Goal: Find specific page/section: Find specific page/section

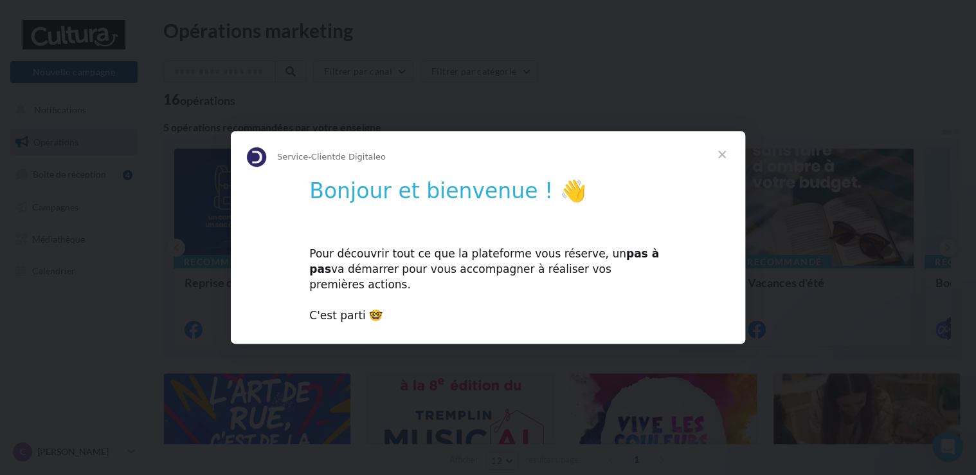
click at [479, 269] on div "Pour découvrir tout ce que la plateforme vous réserve, un pas à pas va démarrer…" at bounding box center [488, 278] width 358 height 92
click at [583, 253] on div "Pour découvrir tout ce que la plateforme vous réserve, un pas à pas va démarrer…" at bounding box center [488, 278] width 358 height 92
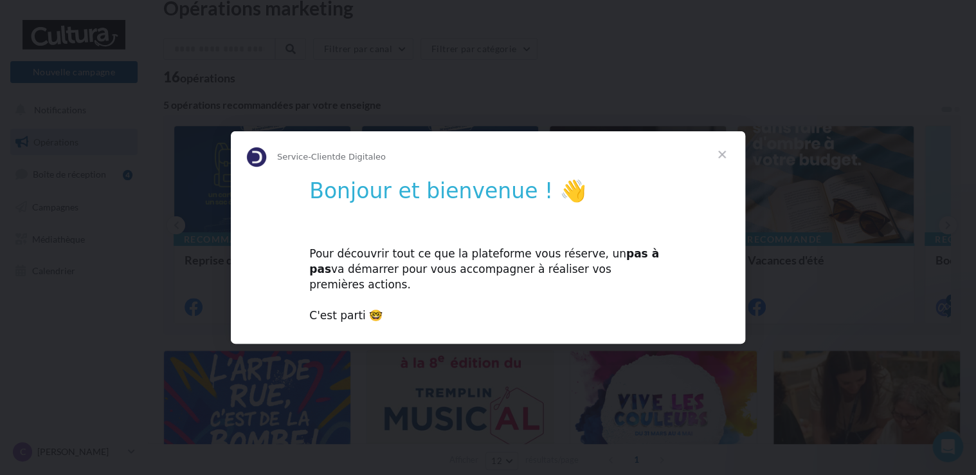
scroll to position [26, 0]
click at [468, 220] on div "Bonjour et bienvenue ! 👋 Pour découvrir tout ce que la plateforme vous réserve,…" at bounding box center [488, 256] width 515 height 156
click at [718, 163] on span "Fermer" at bounding box center [722, 154] width 46 height 46
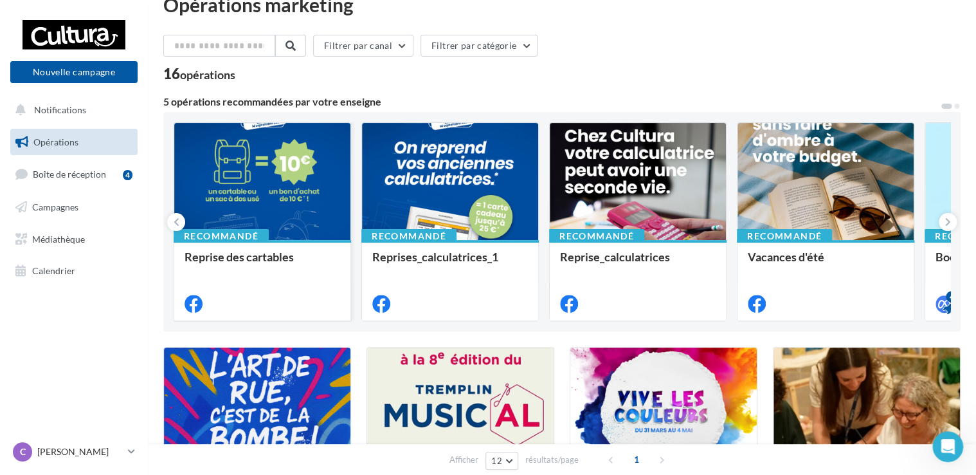
click at [206, 133] on div at bounding box center [262, 182] width 176 height 118
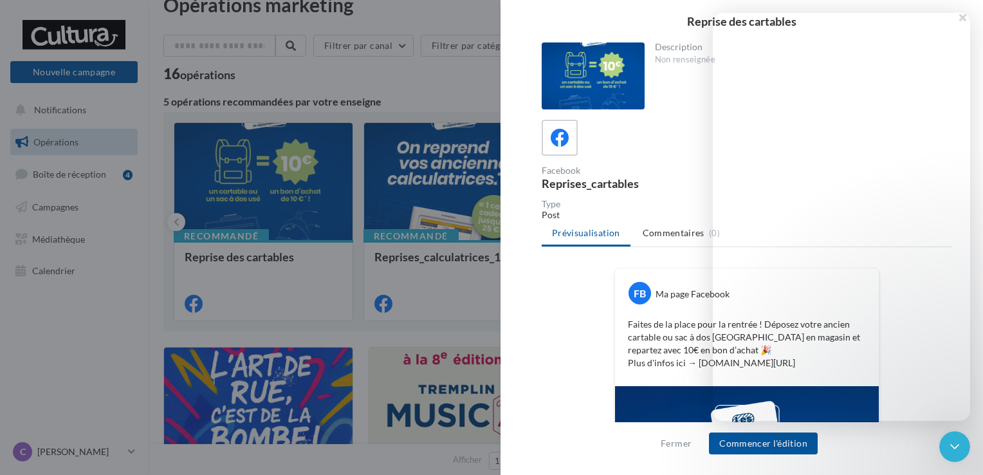
click at [68, 175] on div at bounding box center [491, 237] width 983 height 475
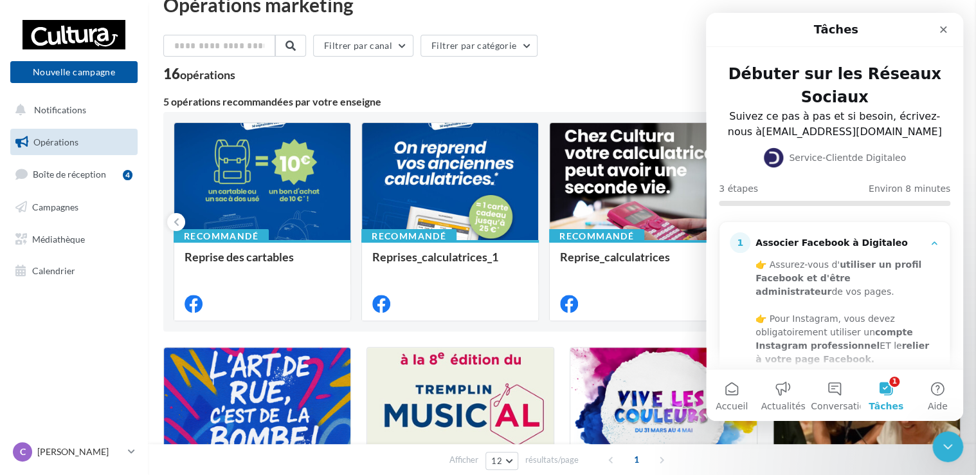
scroll to position [0, 0]
click at [68, 175] on span "Boîte de réception" at bounding box center [69, 174] width 73 height 11
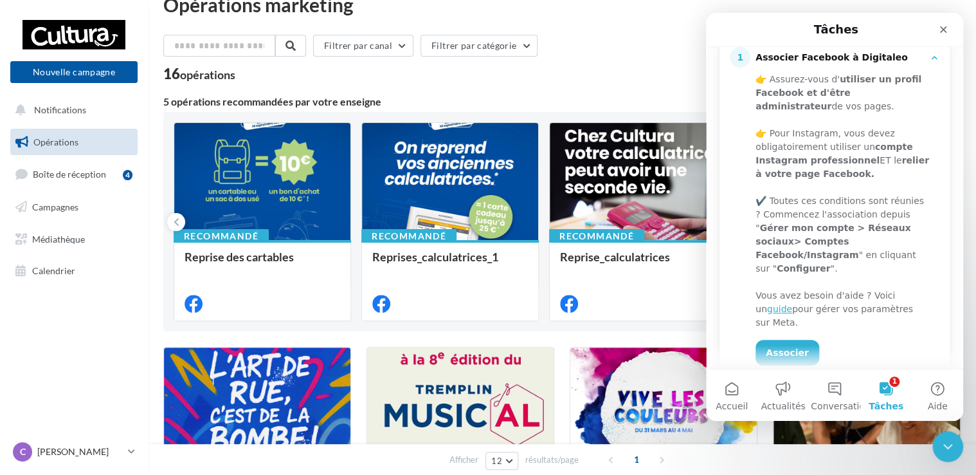
scroll to position [190, 0]
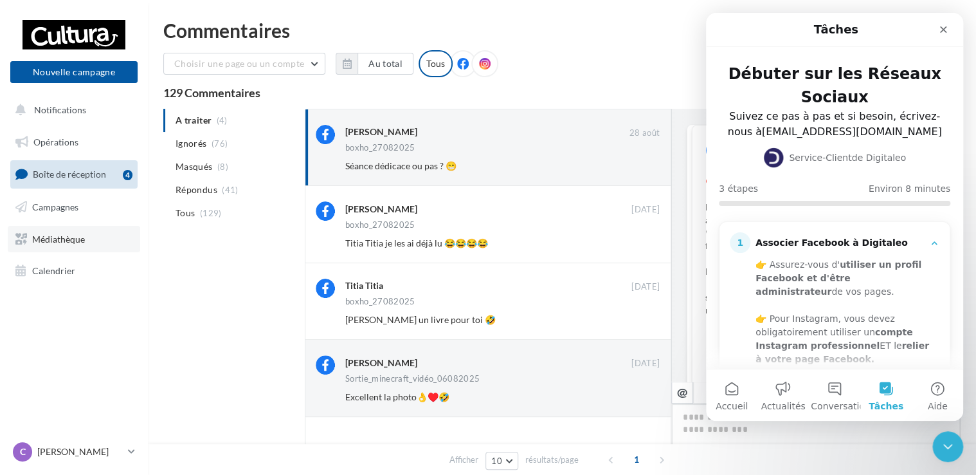
scroll to position [407, 0]
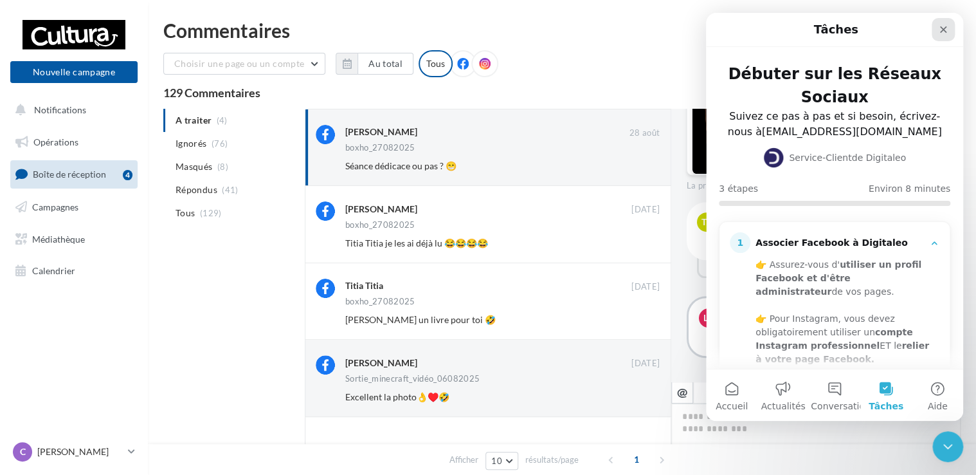
click at [946, 32] on icon "Fermer" at bounding box center [943, 29] width 10 height 10
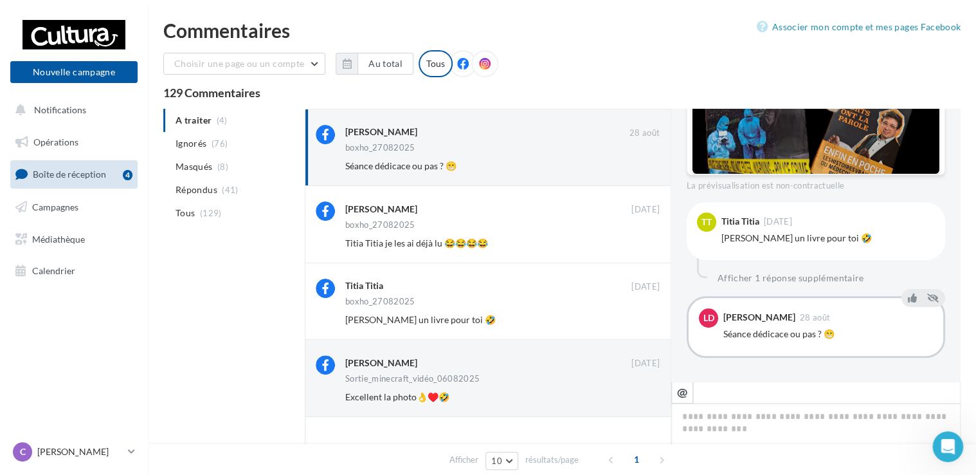
scroll to position [0, 0]
click at [135, 449] on link "C CHARLES 00uhn4v8h37sxvjo8417" at bounding box center [73, 451] width 127 height 24
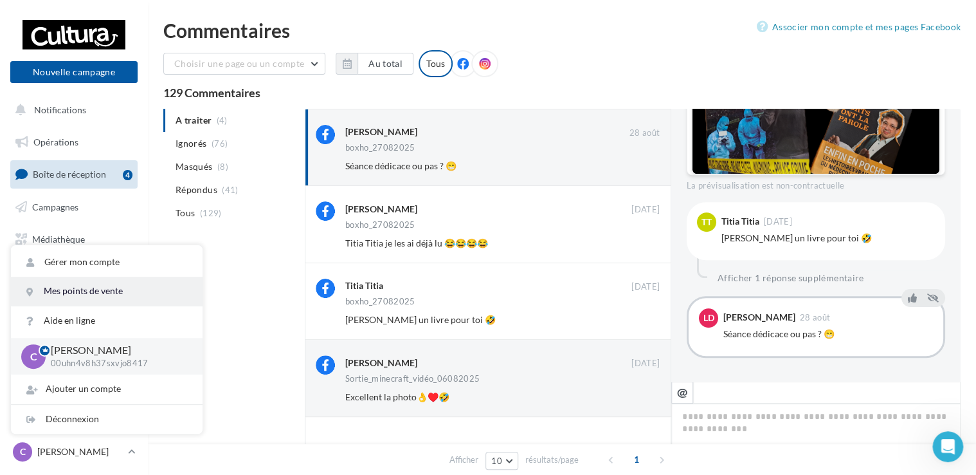
click at [123, 283] on link "Mes points de vente" at bounding box center [107, 291] width 192 height 29
